Goal: Task Accomplishment & Management: Manage account settings

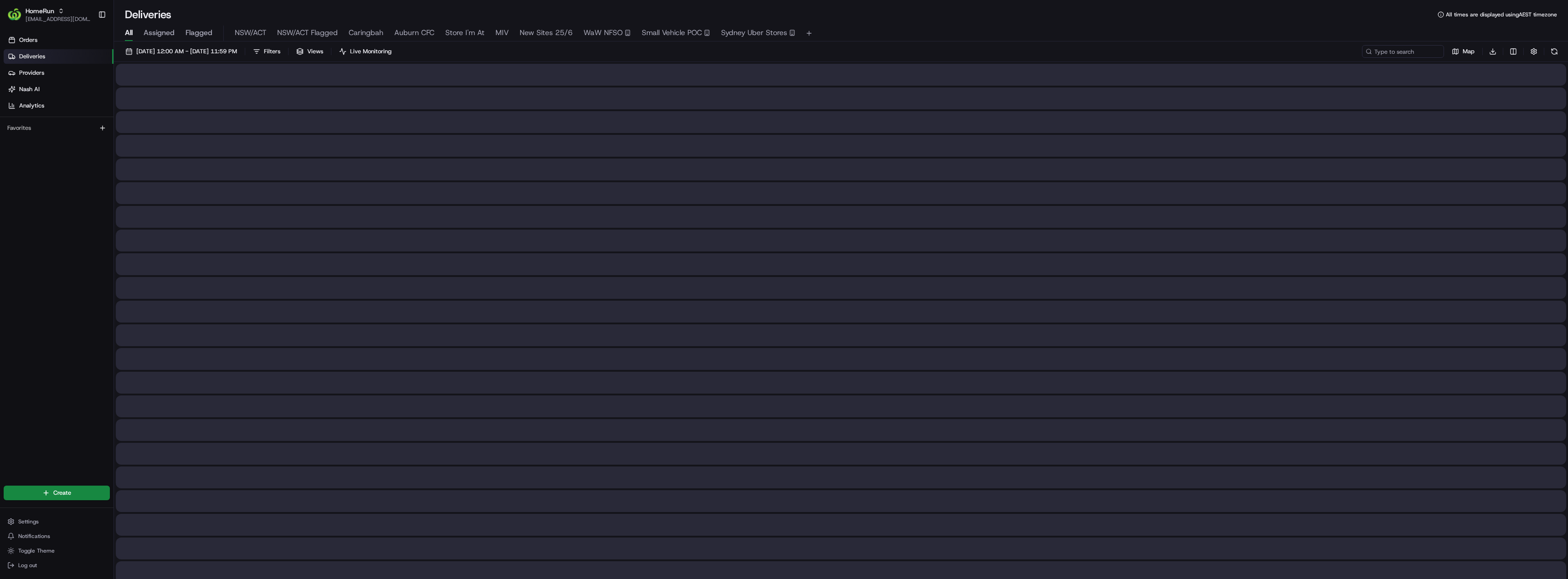
click at [126, 28] on span "All" at bounding box center [129, 32] width 8 height 11
click at [159, 49] on span "[DATE] 12:00 AM - [DATE] 11:59 PM" at bounding box center [186, 51] width 101 height 8
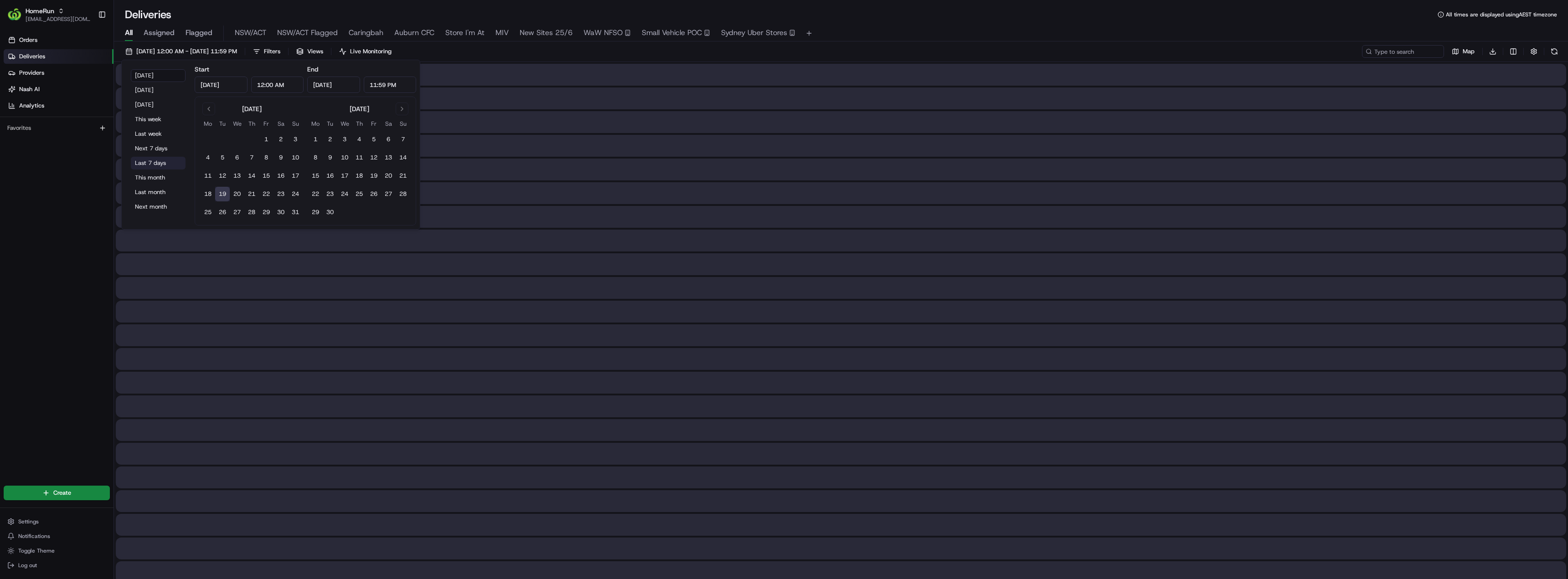
click at [159, 162] on button "Last 7 days" at bounding box center [157, 163] width 54 height 13
type input "[DATE]"
click at [1392, 56] on input at bounding box center [1389, 52] width 109 height 13
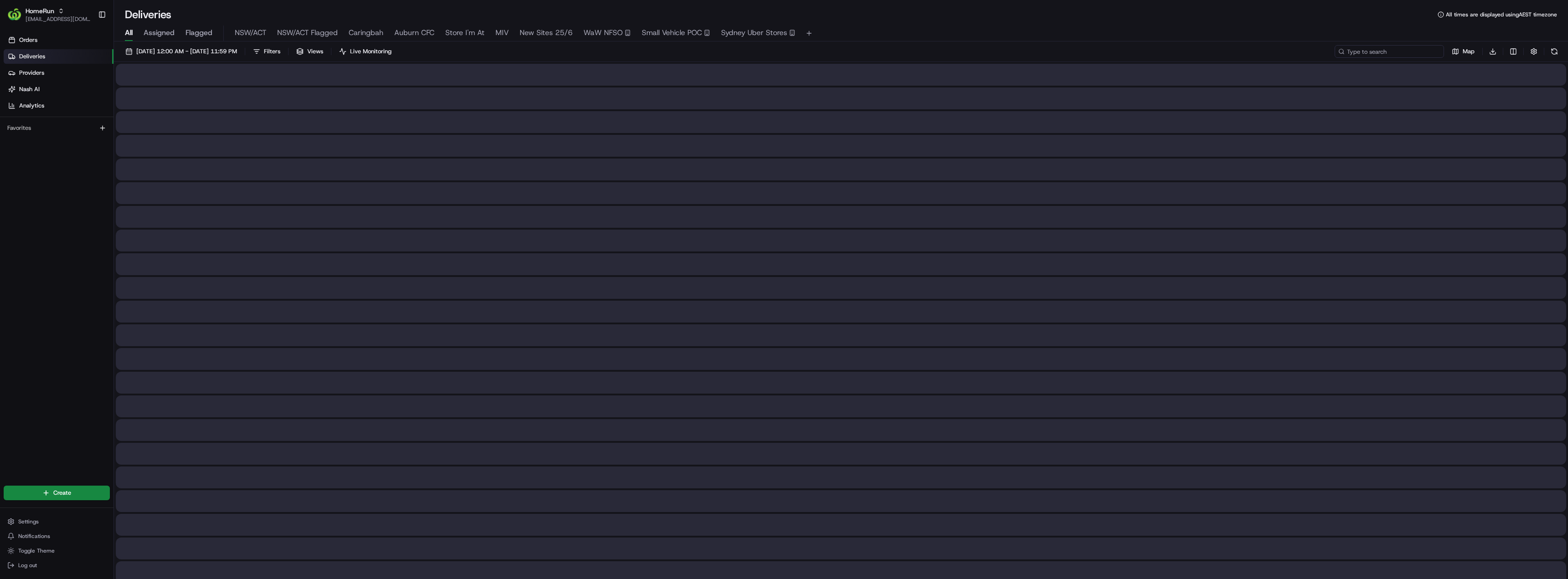
paste input "262367111"
type input "262367111"
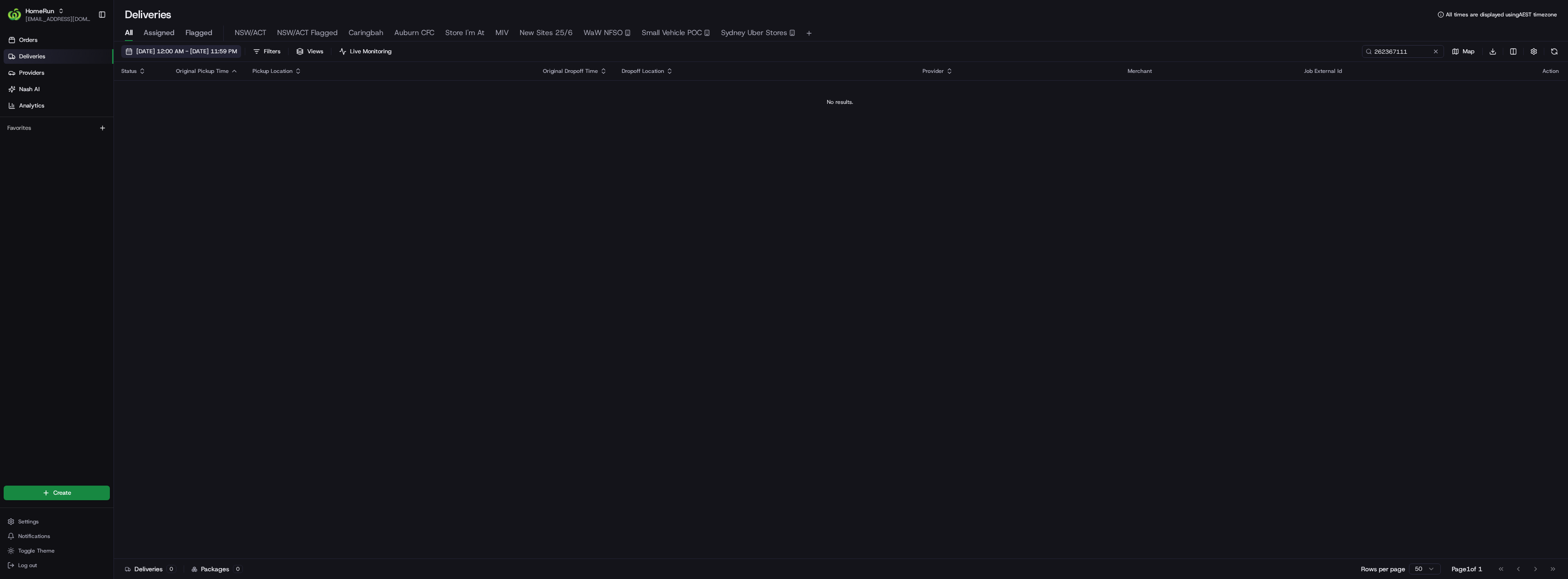
click at [166, 52] on span "[DATE] 12:00 AM - [DATE] 11:59 PM" at bounding box center [186, 51] width 101 height 8
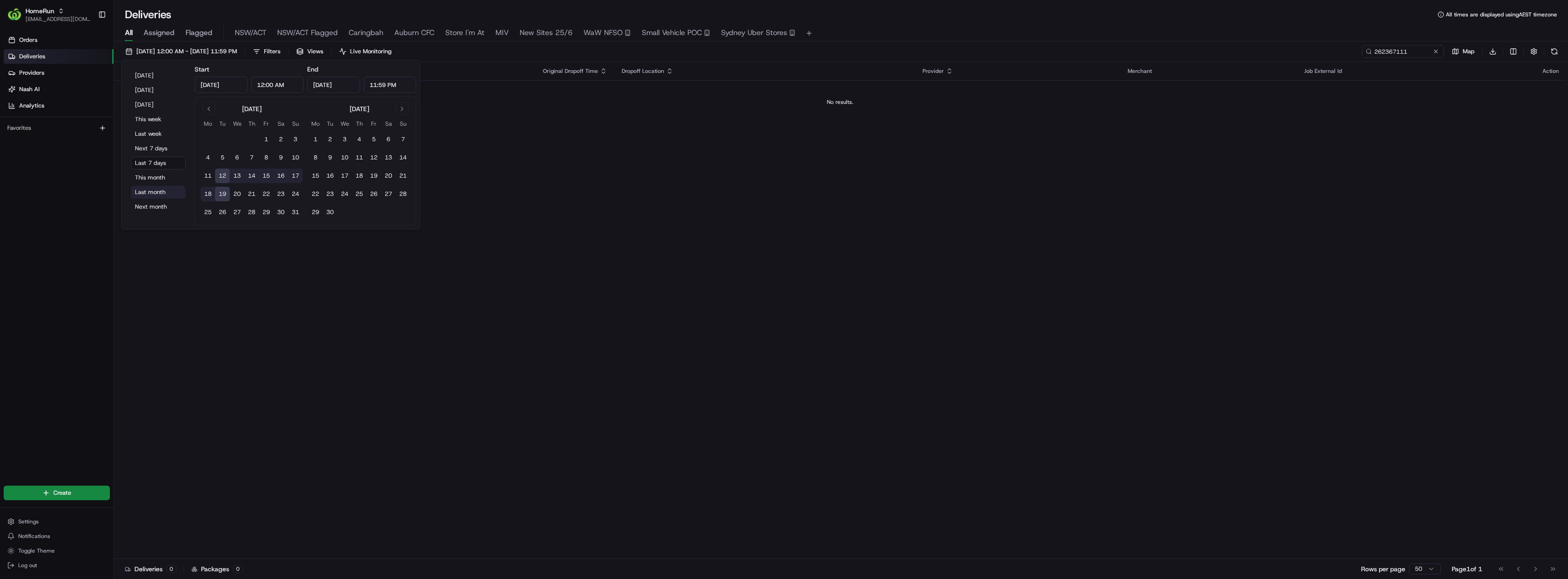
click at [157, 193] on button "Last month" at bounding box center [157, 192] width 54 height 13
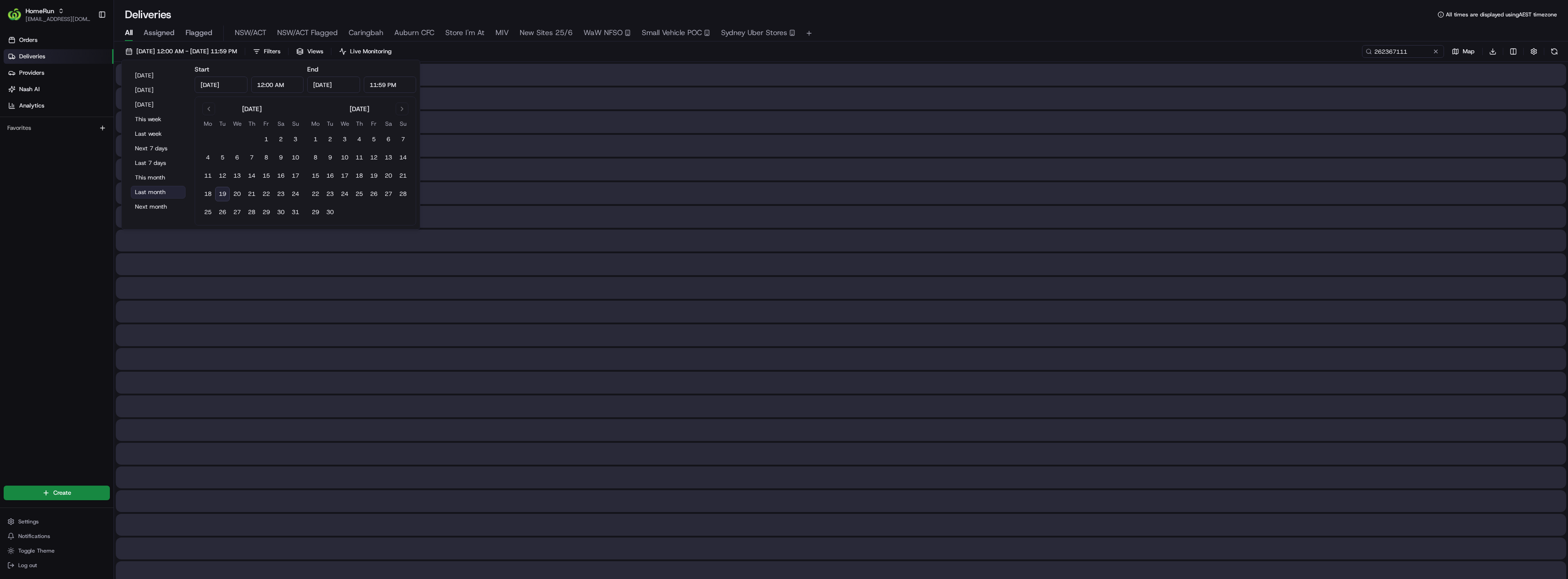
type input "[DATE]"
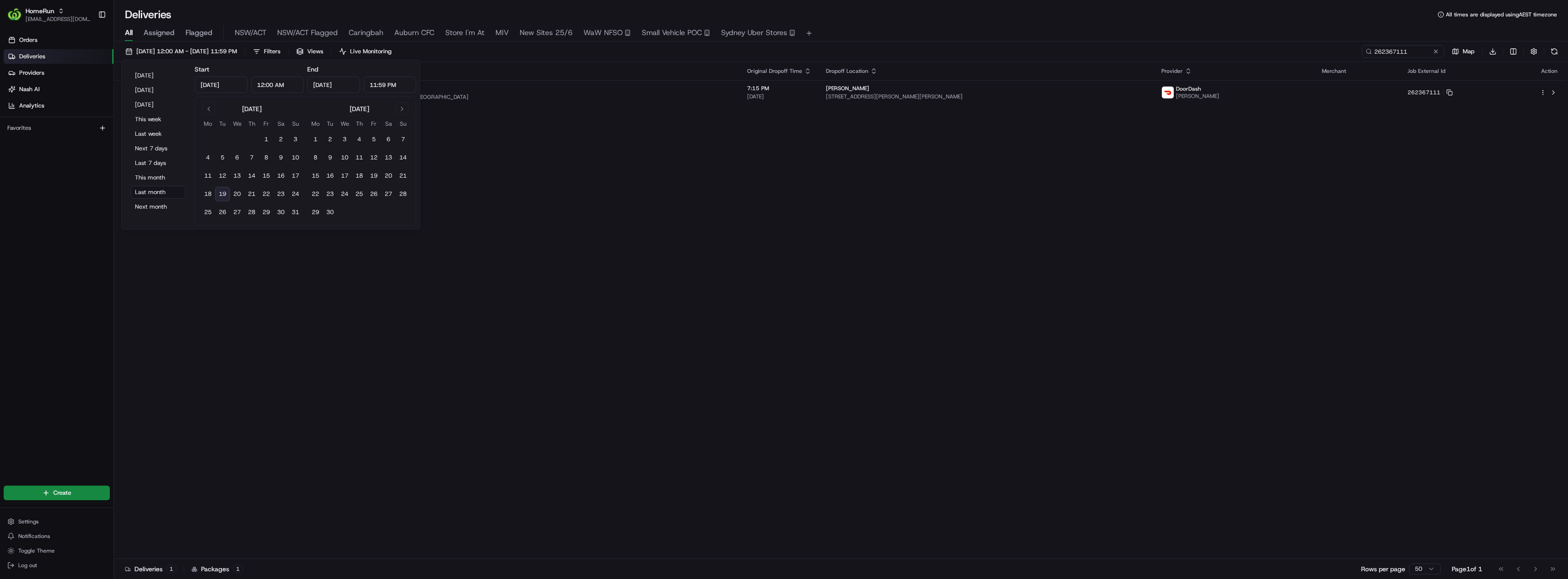
click at [571, 175] on div "Status Original Pickup Time Pickup Location Original Dropoff Time Dropoff Locat…" at bounding box center [840, 310] width 1452 height 497
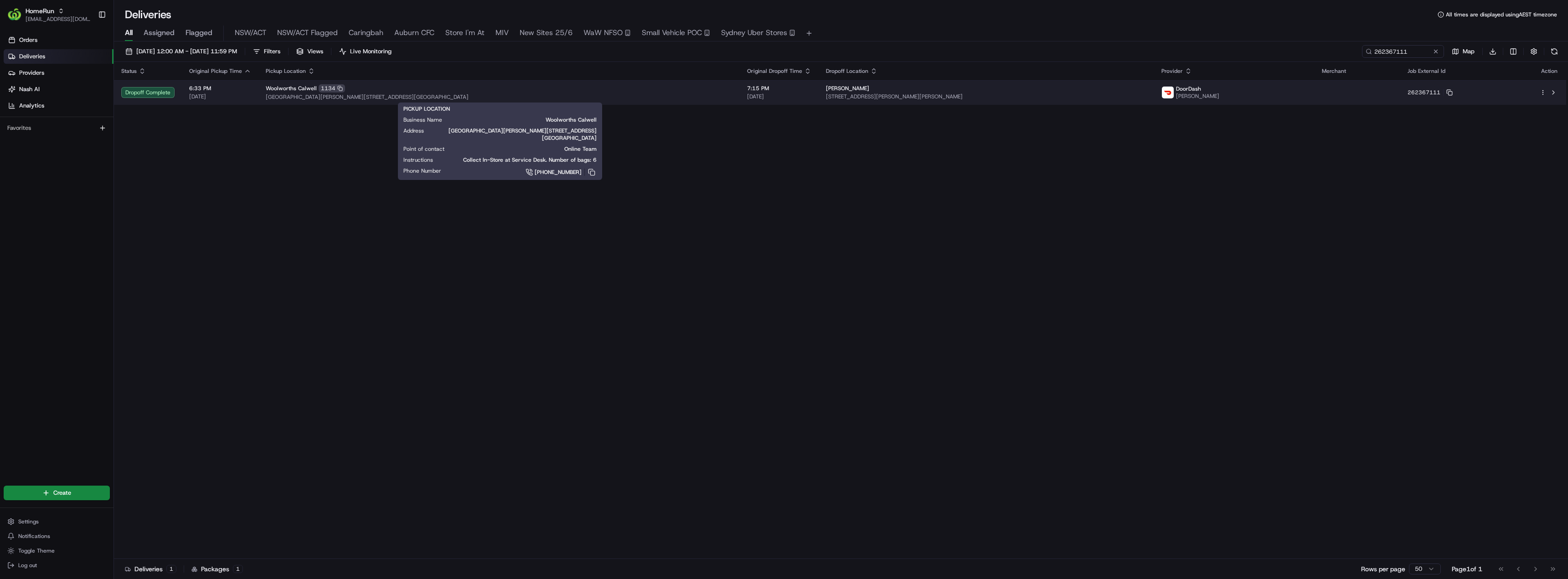
click at [564, 92] on div "Woolworths Calwell 1134" at bounding box center [499, 88] width 467 height 8
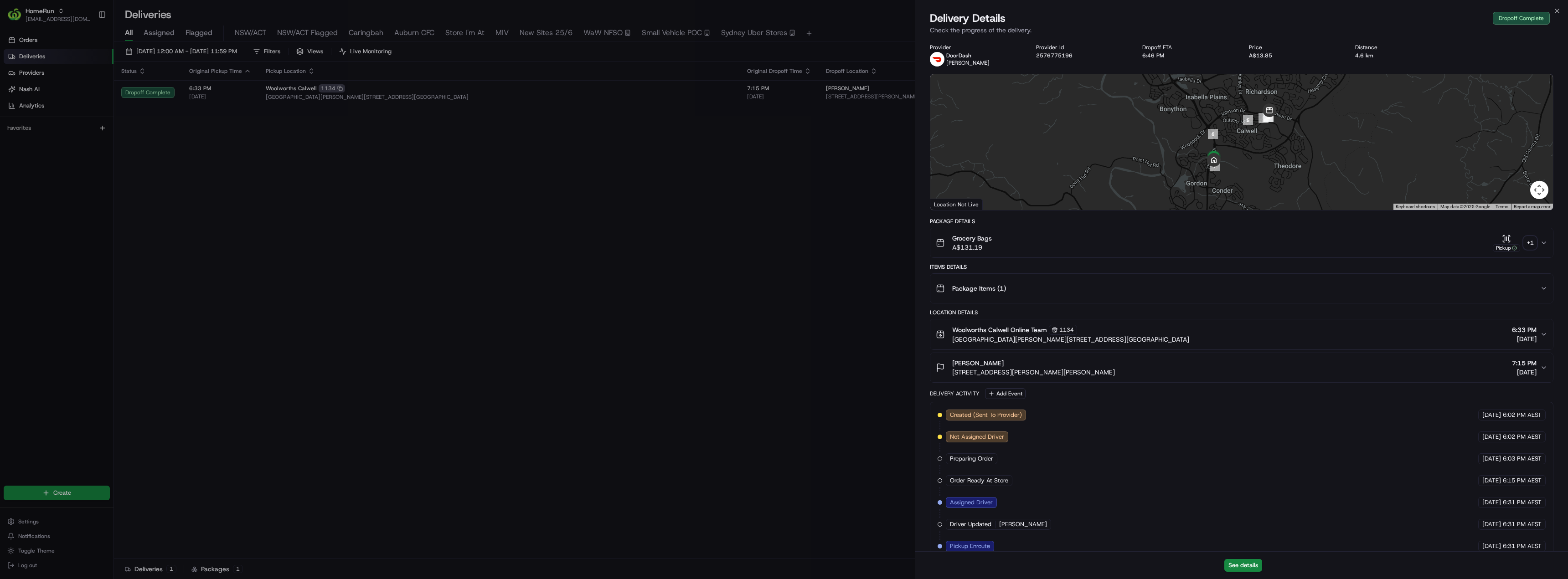
click at [1023, 367] on div "[PERSON_NAME]" at bounding box center [1033, 362] width 163 height 9
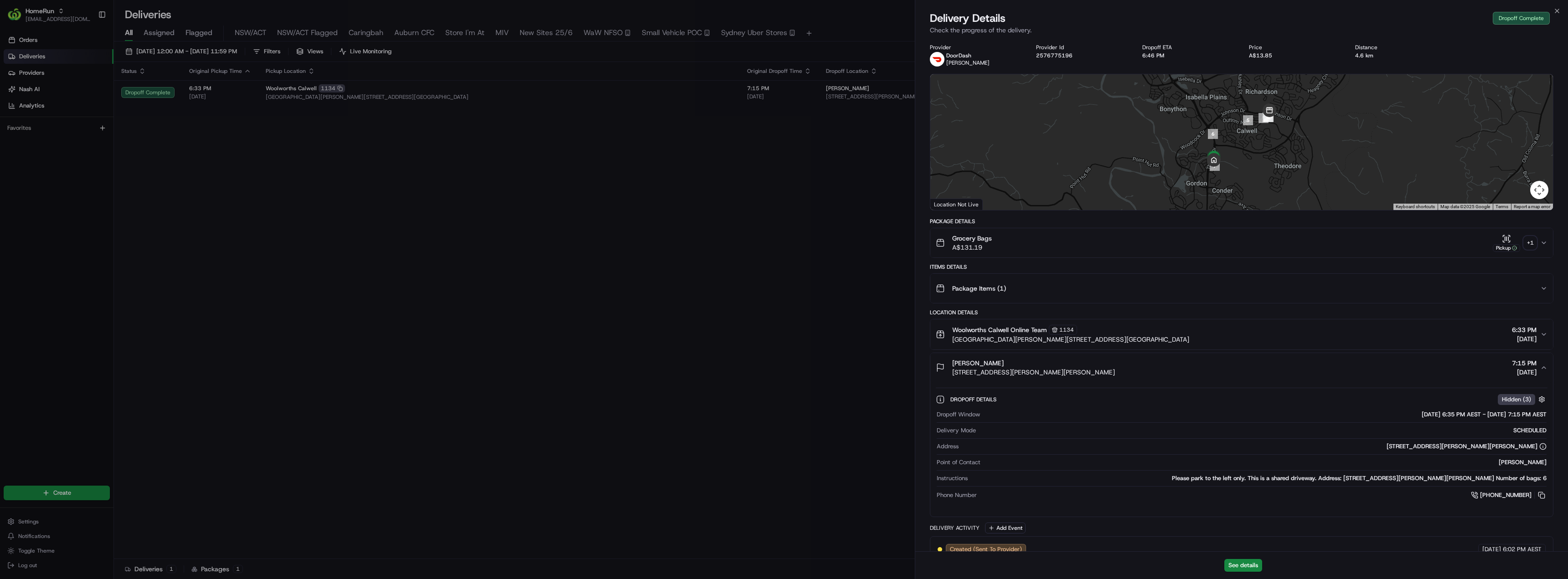
click at [1532, 242] on div "+ 1" at bounding box center [1530, 243] width 13 height 13
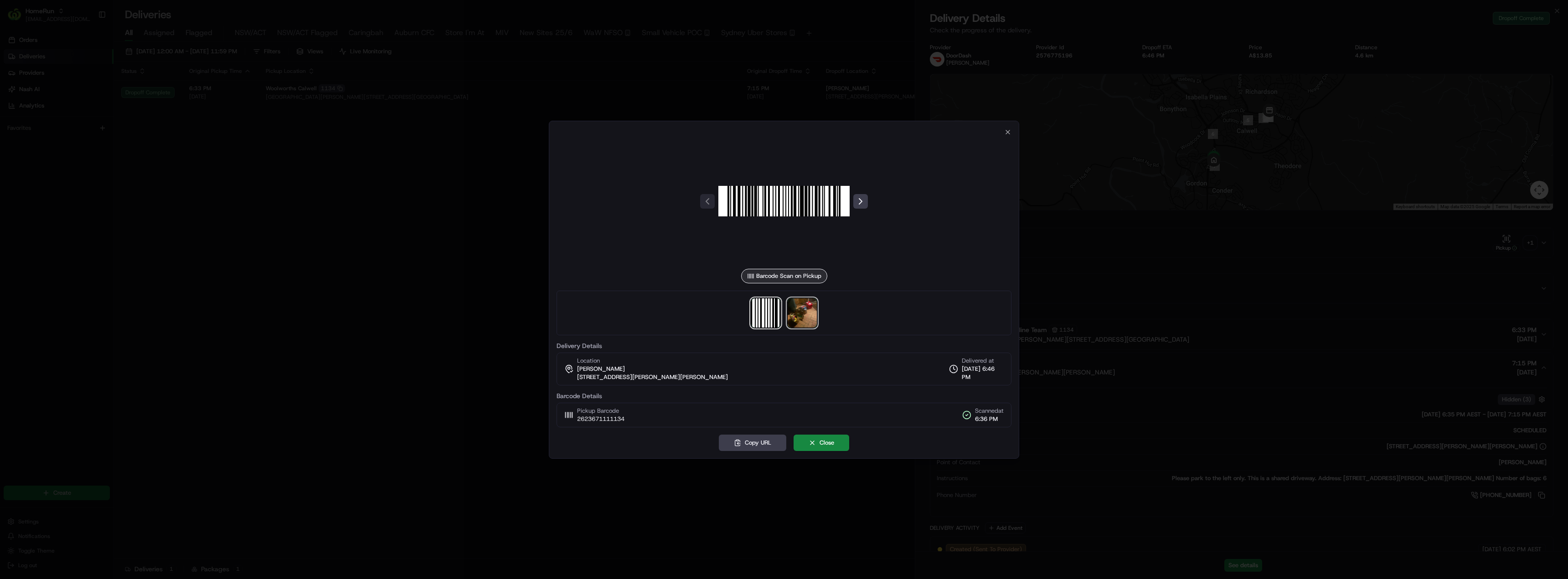
click at [803, 316] on img at bounding box center [802, 313] width 29 height 29
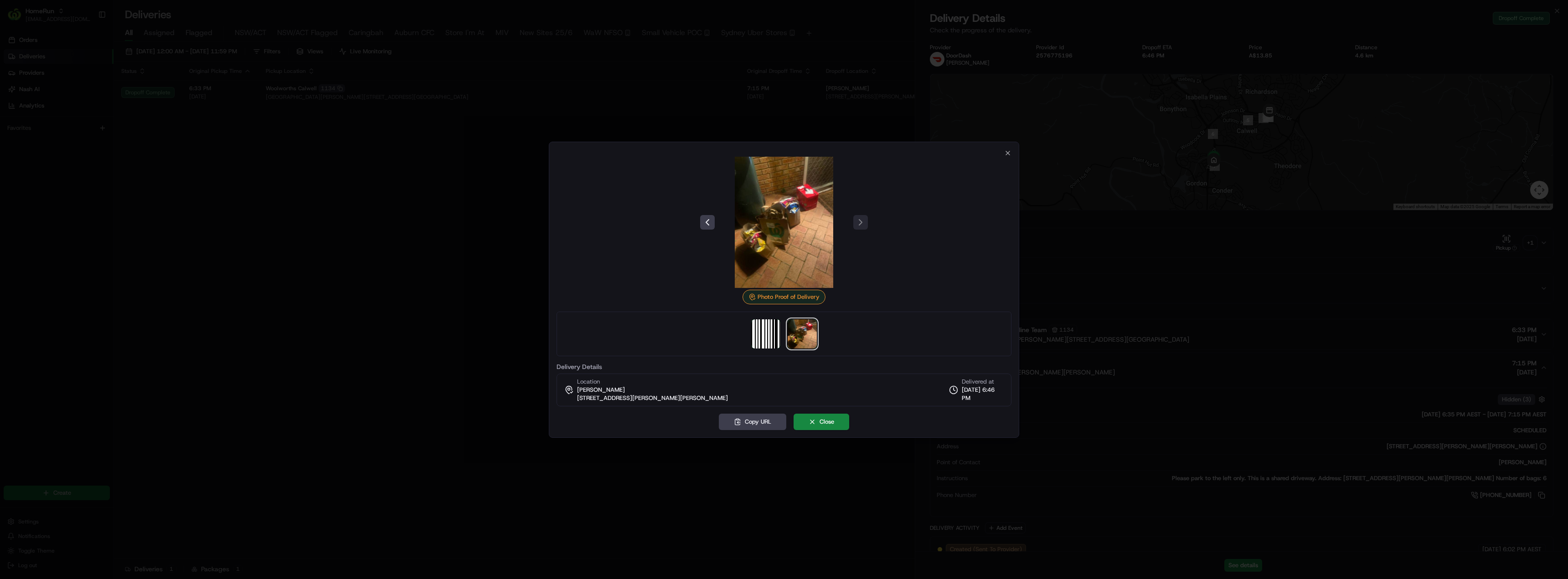
click at [461, 230] on div at bounding box center [784, 290] width 1568 height 579
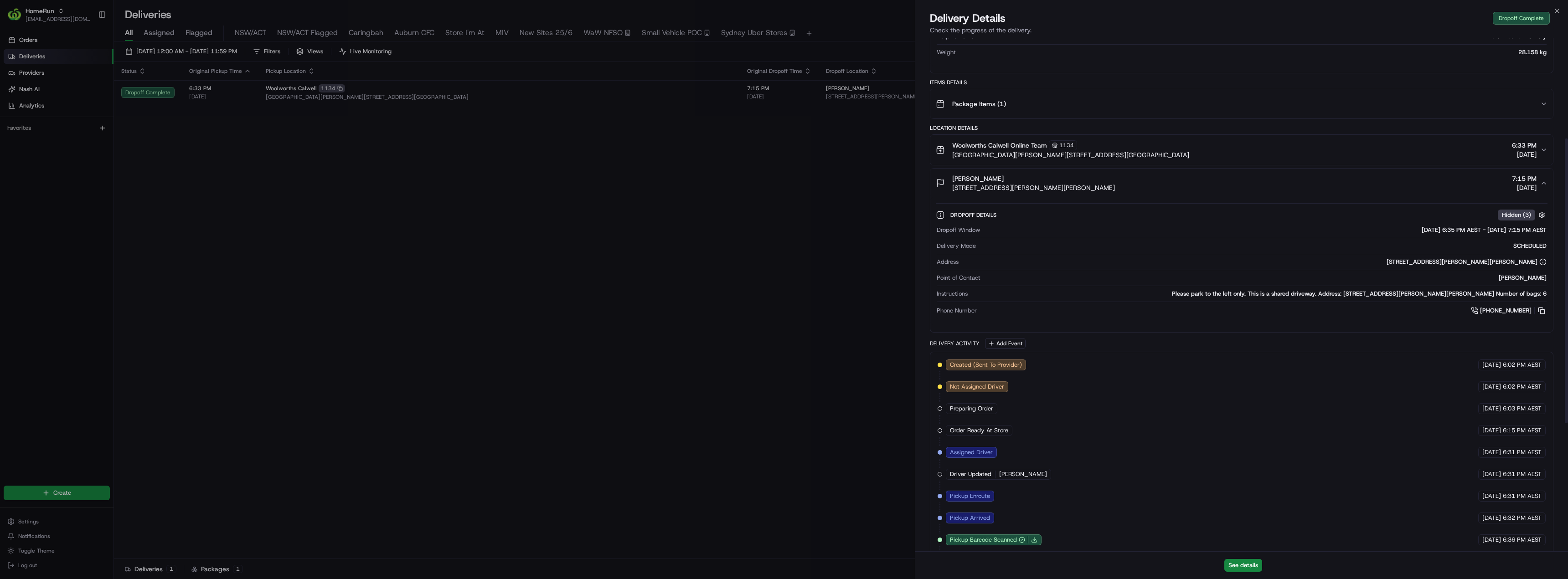
scroll to position [319, 0]
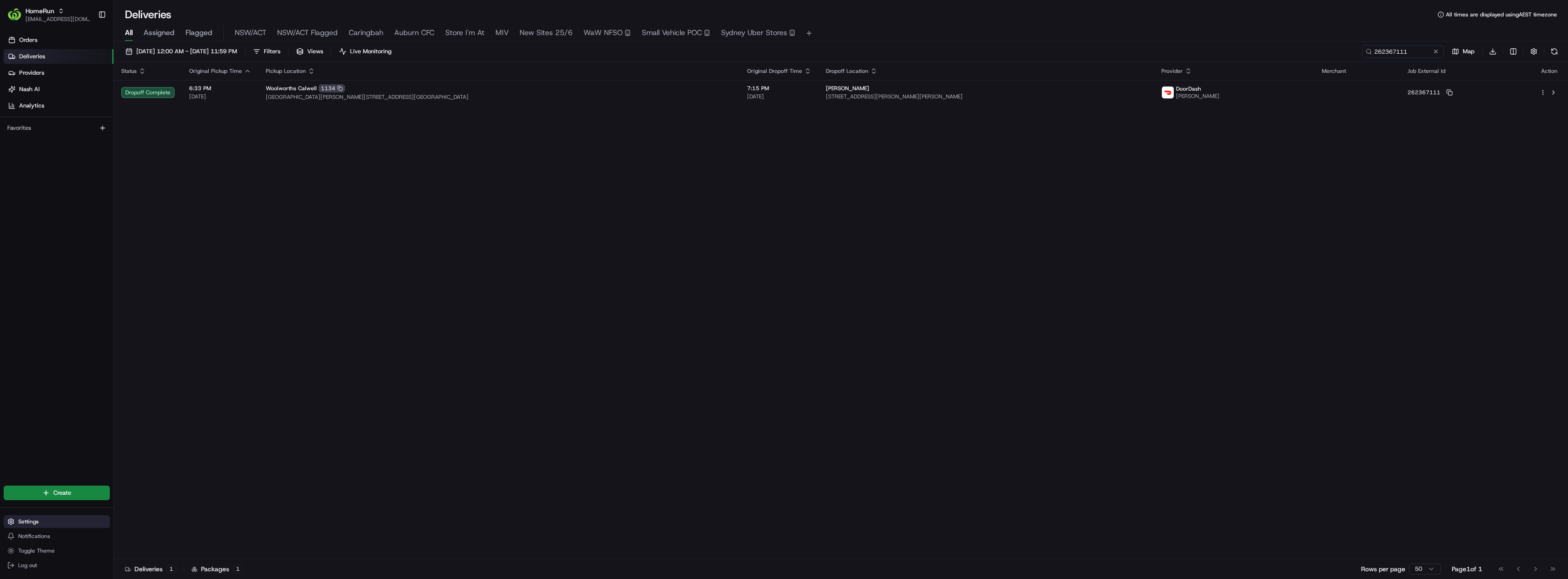
click at [28, 520] on span "Settings" at bounding box center [28, 521] width 20 height 7
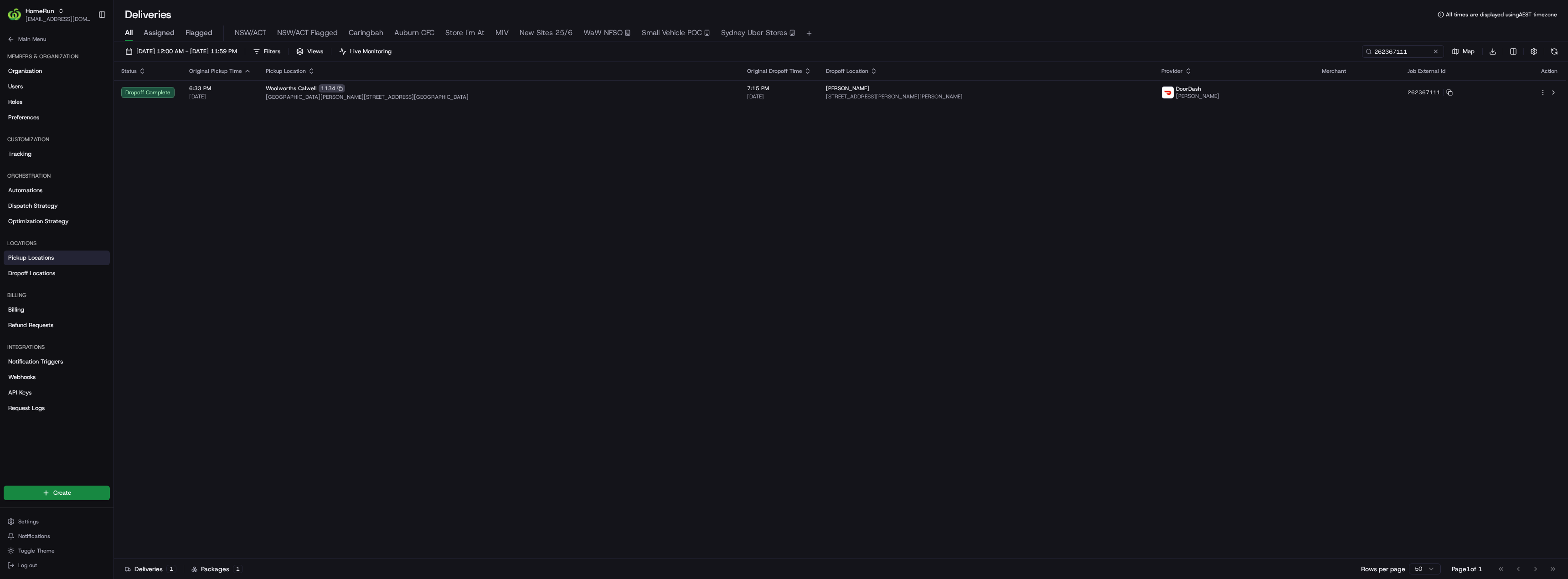
click at [30, 258] on span "Pickup Locations" at bounding box center [31, 258] width 45 height 8
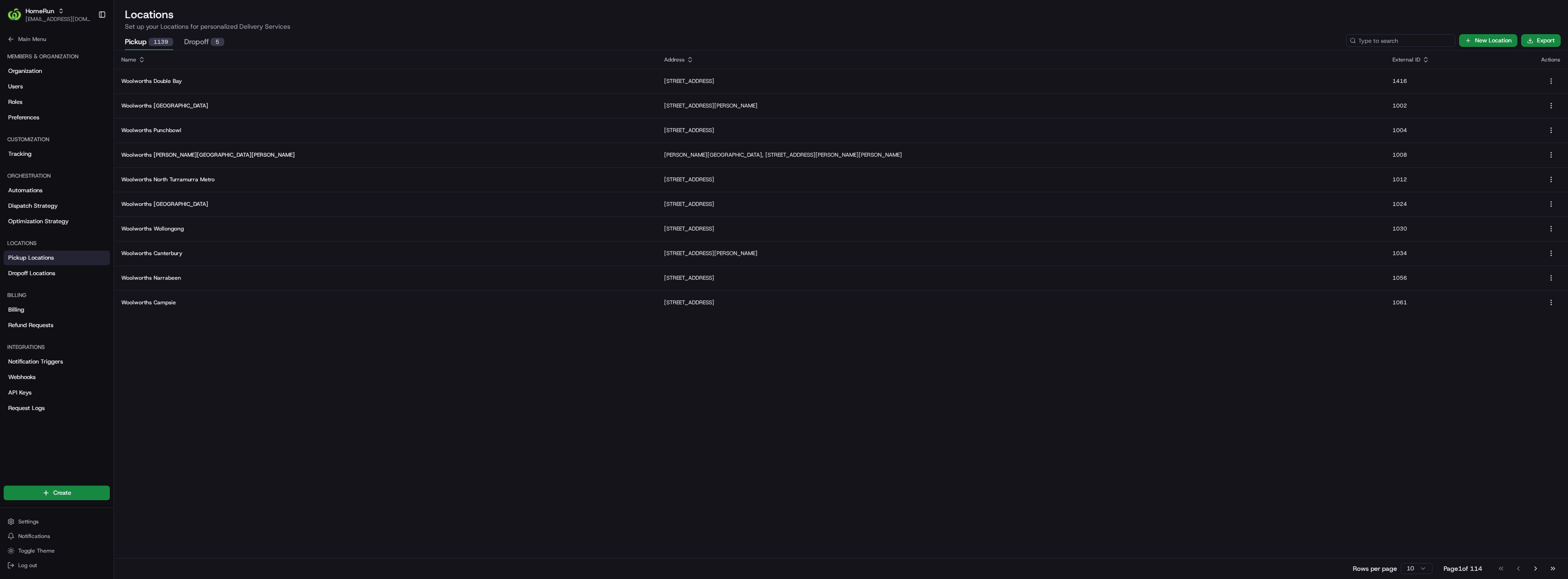
click at [1407, 42] on input at bounding box center [1400, 41] width 109 height 13
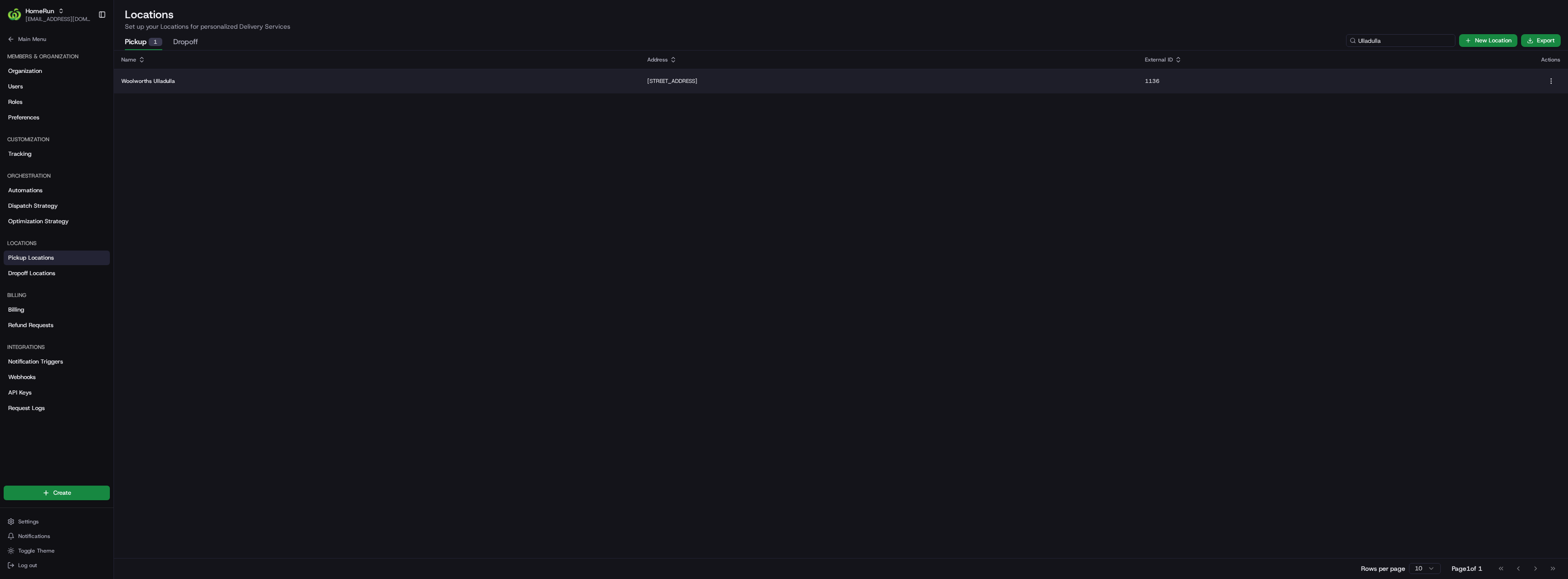
type input "Ulladulla"
click at [281, 75] on td "Woolworths Ulladulla" at bounding box center [377, 81] width 526 height 24
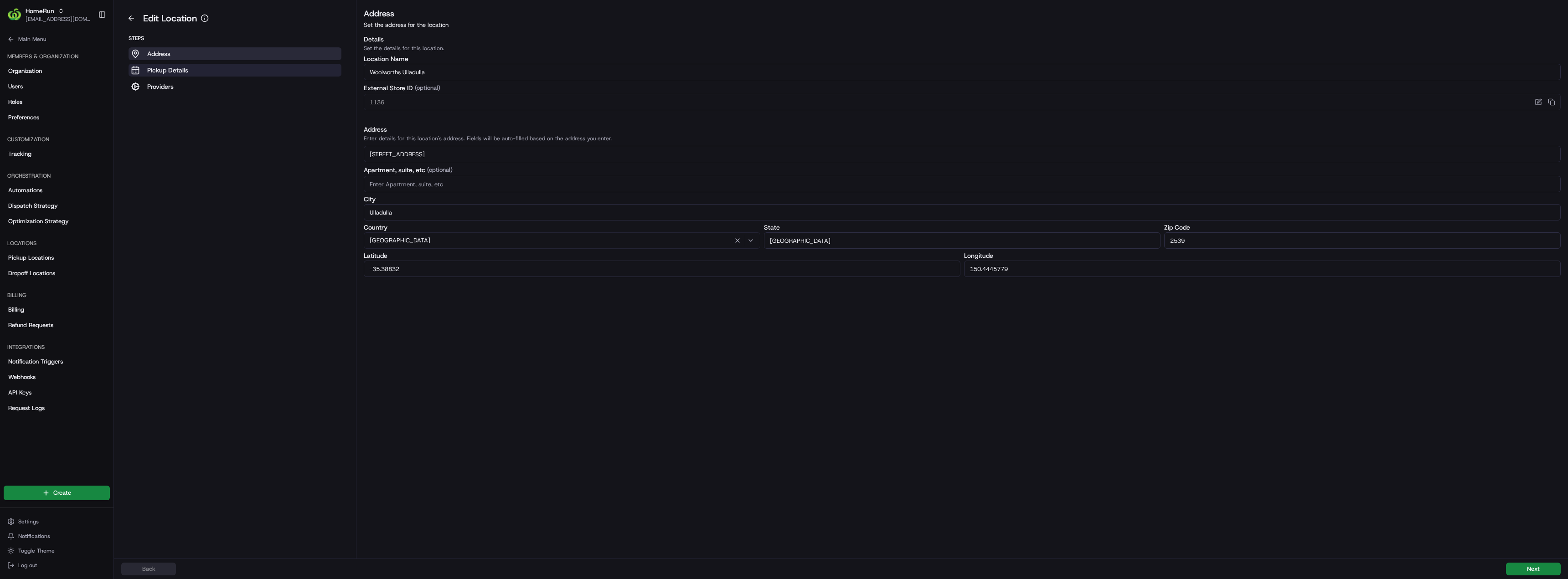
click at [160, 70] on p "Pickup Details" at bounding box center [168, 70] width 41 height 9
